Goal: Task Accomplishment & Management: Manage account settings

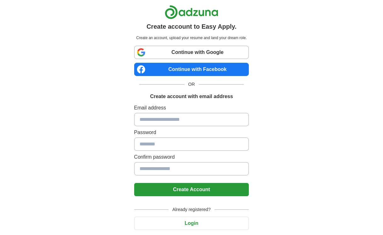
click at [180, 119] on input at bounding box center [191, 119] width 115 height 13
click at [203, 221] on button "Login" at bounding box center [191, 223] width 115 height 13
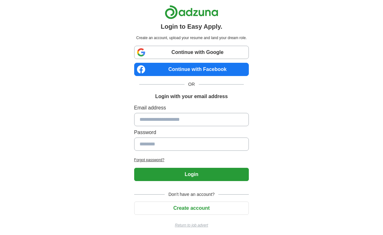
click at [164, 119] on input at bounding box center [191, 119] width 115 height 13
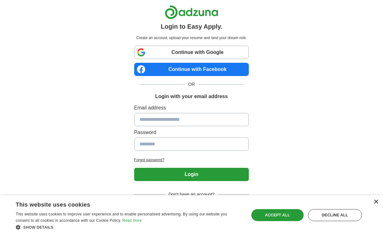
click at [377, 203] on div "×" at bounding box center [376, 202] width 5 height 5
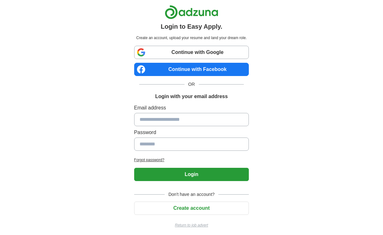
click at [200, 120] on input at bounding box center [191, 119] width 115 height 13
click at [194, 51] on link "Continue with Google" at bounding box center [191, 52] width 115 height 13
click at [180, 121] on input at bounding box center [191, 119] width 115 height 13
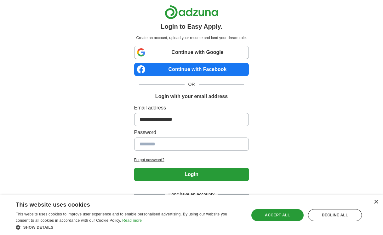
type input "**********"
click at [134, 168] on button "Login" at bounding box center [191, 174] width 115 height 13
click at [378, 202] on div "×" at bounding box center [376, 202] width 5 height 5
